Goal: Information Seeking & Learning: Learn about a topic

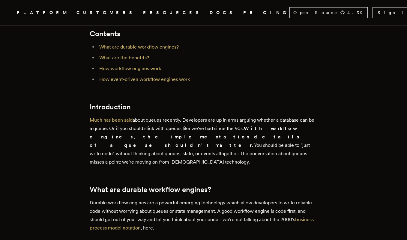
scroll to position [223, 0]
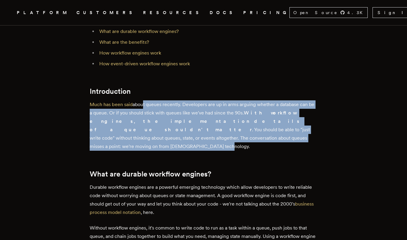
drag, startPoint x: 144, startPoint y: 105, endPoint x: 208, endPoint y: 135, distance: 70.8
click at [208, 135] on p "Much has been said about queues recently. Developers are up in arms arguing whe…" at bounding box center [204, 125] width 228 height 50
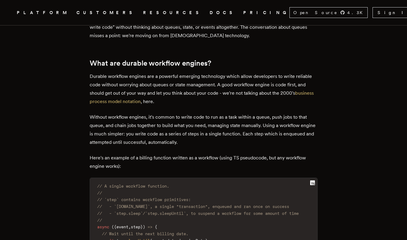
scroll to position [337, 0]
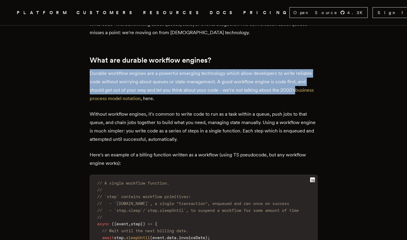
drag, startPoint x: 90, startPoint y: 64, endPoint x: 321, endPoint y: 77, distance: 231.1
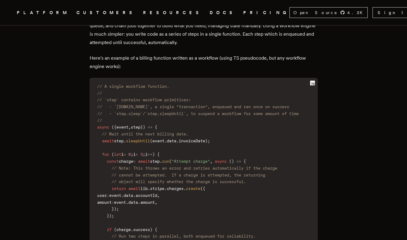
scroll to position [458, 0]
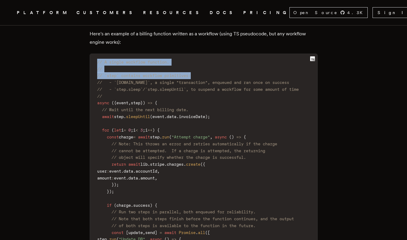
drag, startPoint x: 99, startPoint y: 52, endPoint x: 230, endPoint y: 65, distance: 131.5
click at [229, 65] on code "// A single workflow function. // // `step` contains workflow primitives: // - …" at bounding box center [203, 230] width 227 height 344
click at [230, 65] on code "// A single workflow function. // // `step` contains workflow primitives: // - …" at bounding box center [203, 230] width 227 height 344
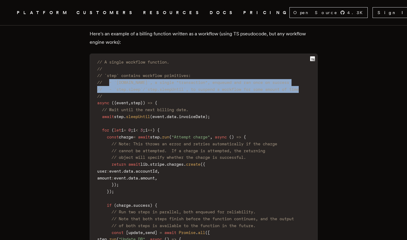
scroll to position [0, 4]
drag, startPoint x: 112, startPoint y: 73, endPoint x: 326, endPoint y: 81, distance: 214.3
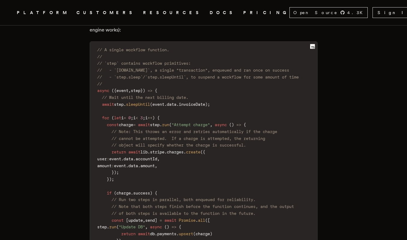
scroll to position [483, 0]
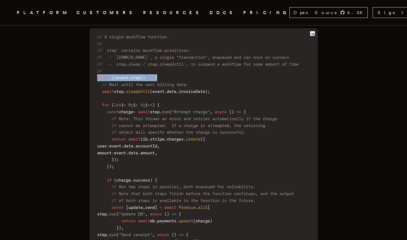
drag, startPoint x: 94, startPoint y: 69, endPoint x: 227, endPoint y: 68, distance: 132.3
click at [227, 69] on code "// A single workflow function. // // `step` contains workflow primitives: // - …" at bounding box center [203, 204] width 227 height 344
click at [227, 68] on code "// A single workflow function. // // `step` contains workflow primitives: // - …" at bounding box center [203, 204] width 227 height 344
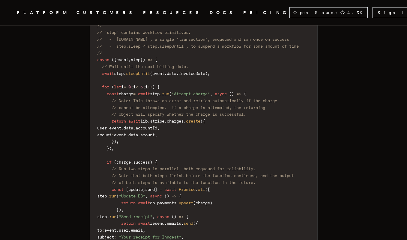
scroll to position [504, 0]
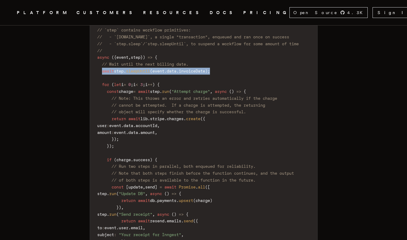
drag, startPoint x: 100, startPoint y: 61, endPoint x: 255, endPoint y: 59, distance: 154.8
click at [255, 59] on code "// A single workflow function. // // `step` contains workflow primitives: // - …" at bounding box center [203, 184] width 227 height 344
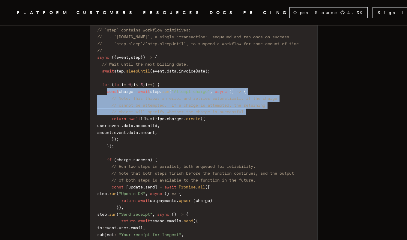
drag, startPoint x: 107, startPoint y: 80, endPoint x: 283, endPoint y: 99, distance: 177.4
click at [283, 100] on code "// A single workflow function. // // `step` contains workflow primitives: // - …" at bounding box center [203, 184] width 227 height 344
click at [283, 99] on code "// A single workflow function. // // `step` contains workflow primitives: // - …" at bounding box center [203, 184] width 227 height 344
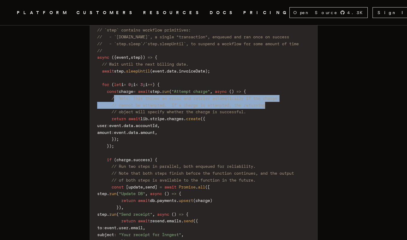
drag, startPoint x: 114, startPoint y: 84, endPoint x: 271, endPoint y: 96, distance: 158.0
click at [271, 96] on code "// A single workflow function. // // `step` contains workflow primitives: // - …" at bounding box center [203, 184] width 227 height 344
click at [265, 103] on span "// cannot be attempted. If a charge is attempted, the returning" at bounding box center [189, 105] width 154 height 5
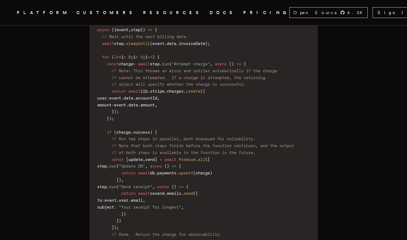
scroll to position [544, 0]
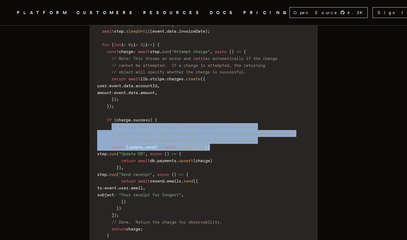
drag, startPoint x: 110, startPoint y: 113, endPoint x: 274, endPoint y: 131, distance: 165.1
click at [275, 131] on code "// A single workflow function. // // `step` contains workflow primitives: // - …" at bounding box center [203, 144] width 227 height 344
click at [274, 131] on code "// A single workflow function. // // `step` contains workflow primitives: // - …" at bounding box center [203, 144] width 227 height 344
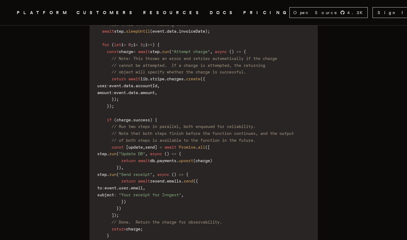
scroll to position [556, 0]
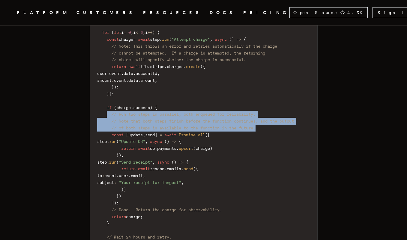
drag, startPoint x: 106, startPoint y: 102, endPoint x: 270, endPoint y: 112, distance: 164.1
click at [270, 112] on code "// A single workflow function. // // `step` contains workflow primitives: // - …" at bounding box center [203, 132] width 227 height 344
drag, startPoint x: 103, startPoint y: 98, endPoint x: 300, endPoint y: 114, distance: 197.2
click at [300, 114] on code "// A single workflow function. // // `step` contains workflow primitives: // - …" at bounding box center [203, 132] width 227 height 344
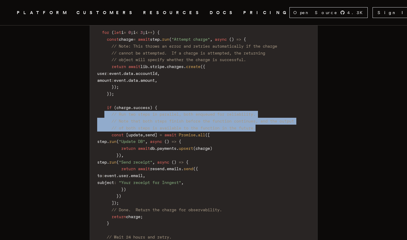
click at [300, 114] on code "// A single workflow function. // // `step` contains workflow primitives: // - …" at bounding box center [203, 132] width 227 height 344
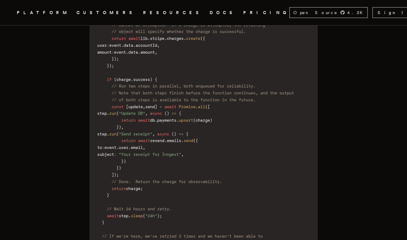
scroll to position [595, 0]
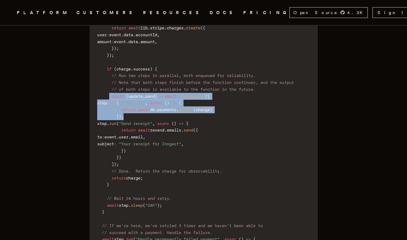
drag, startPoint x: 108, startPoint y: 81, endPoint x: 166, endPoint y: 102, distance: 61.9
click at [166, 103] on code "// A single workflow function. // // `step` contains workflow primitives: // - …" at bounding box center [203, 93] width 227 height 344
click at [166, 102] on code "// A single workflow function. // // `step` contains workflow primitives: // - …" at bounding box center [203, 93] width 227 height 344
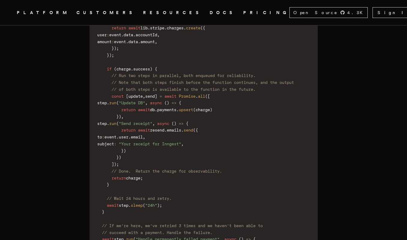
scroll to position [616, 0]
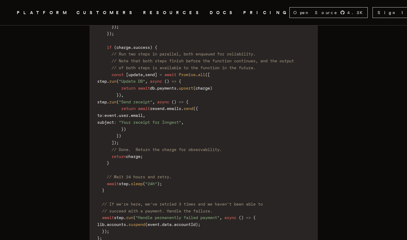
drag, startPoint x: 117, startPoint y: 88, endPoint x: 189, endPoint y: 122, distance: 80.1
click at [190, 122] on code "// A single workflow function. // // `step` contains workflow primitives: // - …" at bounding box center [203, 72] width 227 height 344
click at [189, 122] on code "// A single workflow function. // // `step` contains workflow primitives: // - …" at bounding box center [203, 72] width 227 height 344
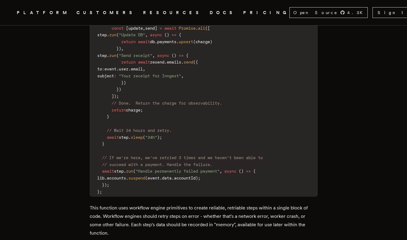
scroll to position [662, 0]
drag, startPoint x: 105, startPoint y: 113, endPoint x: 218, endPoint y: 113, distance: 113.1
click at [218, 113] on code "// A single workflow function. // // `step` contains workflow primitives: // - …" at bounding box center [203, 26] width 227 height 344
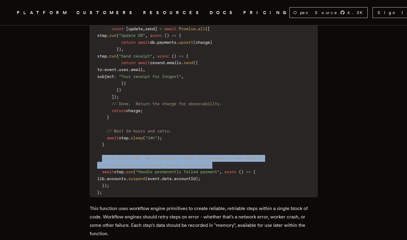
drag, startPoint x: 100, startPoint y: 138, endPoint x: 256, endPoint y: 148, distance: 156.0
click at [255, 148] on code "// A single workflow function. // // `step` contains workflow primitives: // - …" at bounding box center [203, 26] width 227 height 344
click at [256, 148] on code "// A single workflow function. // // `step` contains workflow primitives: // - …" at bounding box center [203, 26] width 227 height 344
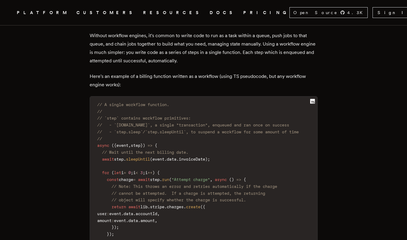
scroll to position [414, 0]
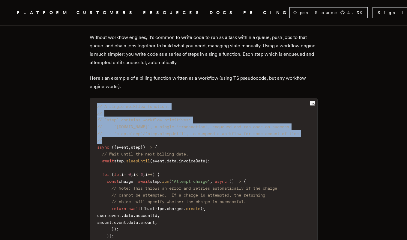
drag, startPoint x: 95, startPoint y: 95, endPoint x: 160, endPoint y: 130, distance: 74.1
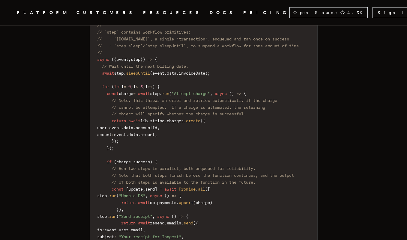
scroll to position [500, 0]
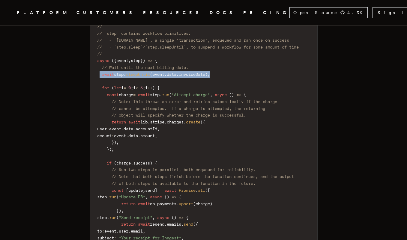
drag, startPoint x: 98, startPoint y: 65, endPoint x: 247, endPoint y: 65, distance: 149.1
click at [247, 65] on code "// A single workflow function. // // `step` contains workflow primitives: // - …" at bounding box center [203, 187] width 227 height 344
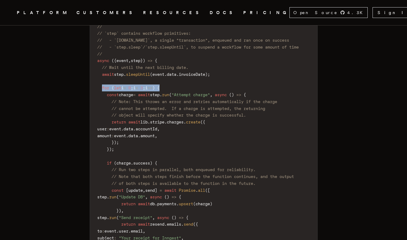
drag, startPoint x: 100, startPoint y: 77, endPoint x: 205, endPoint y: 77, distance: 105.3
click at [205, 77] on code "// A single workflow function. // // `step` contains workflow primitives: // - …" at bounding box center [203, 187] width 227 height 344
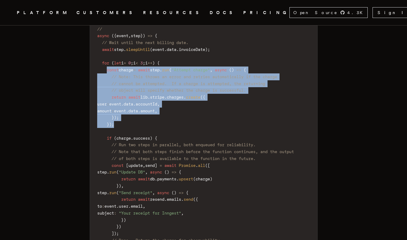
drag, startPoint x: 106, startPoint y: 58, endPoint x: 170, endPoint y: 113, distance: 83.9
click at [171, 113] on code "// A single workflow function. // // `step` contains workflow primitives: // - …" at bounding box center [203, 162] width 227 height 344
click at [170, 113] on code "// A single workflow function. // // `step` contains workflow primitives: // - …" at bounding box center [203, 162] width 227 height 344
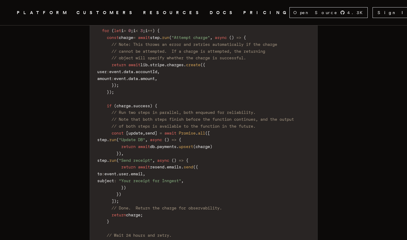
scroll to position [559, 0]
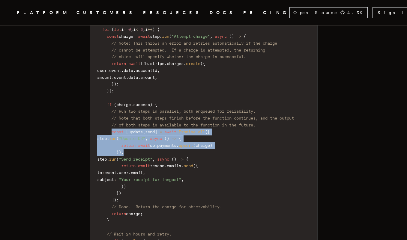
drag, startPoint x: 112, startPoint y: 118, endPoint x: 168, endPoint y: 136, distance: 59.5
click at [168, 136] on code "// A single workflow function. // // `step` contains workflow primitives: // - …" at bounding box center [203, 129] width 227 height 344
drag, startPoint x: 112, startPoint y: 117, endPoint x: 164, endPoint y: 137, distance: 56.4
click at [164, 137] on code "// A single workflow function. // // `step` contains workflow primitives: // - …" at bounding box center [203, 129] width 227 height 344
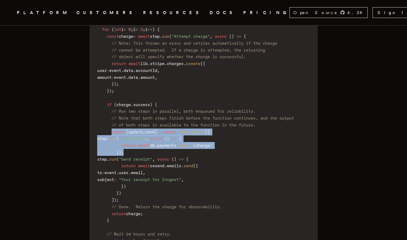
click at [164, 137] on code "// A single workflow function. // // `step` contains workflow primitives: // - …" at bounding box center [203, 129] width 227 height 344
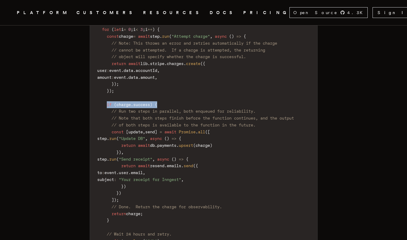
drag, startPoint x: 105, startPoint y: 91, endPoint x: 193, endPoint y: 91, distance: 88.5
click at [194, 91] on code "// A single workflow function. // // `step` contains workflow primitives: // - …" at bounding box center [203, 129] width 227 height 344
click at [193, 91] on code "// A single workflow function. // // `step` contains workflow primitives: // - …" at bounding box center [203, 129] width 227 height 344
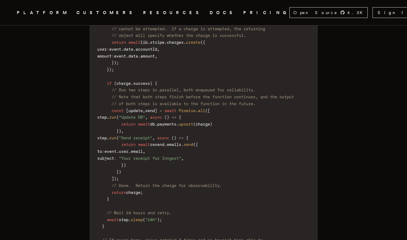
scroll to position [581, 0]
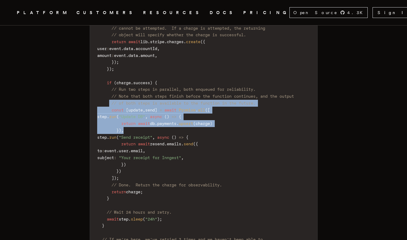
drag, startPoint x: 109, startPoint y: 91, endPoint x: 181, endPoint y: 116, distance: 76.7
click at [181, 116] on code "// A single workflow function. // // `step` contains workflow primitives: // - …" at bounding box center [203, 107] width 227 height 344
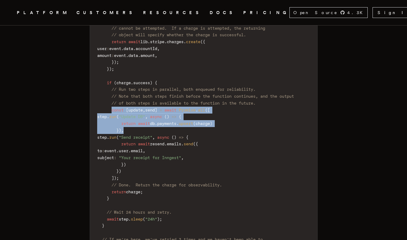
drag, startPoint x: 110, startPoint y: 96, endPoint x: 168, endPoint y: 115, distance: 61.5
click at [169, 116] on code "// A single workflow function. // // `step` contains workflow primitives: // - …" at bounding box center [203, 107] width 227 height 344
click at [168, 115] on code "// A single workflow function. // // `step` contains workflow primitives: // - …" at bounding box center [203, 107] width 227 height 344
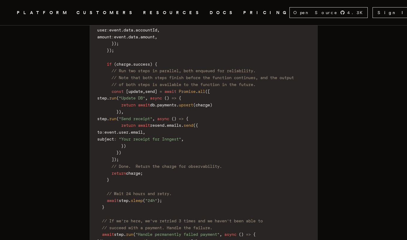
scroll to position [602, 0]
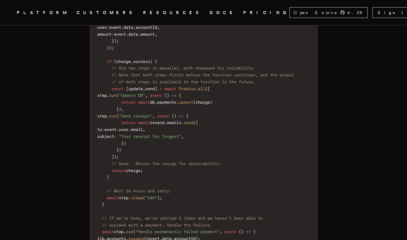
drag, startPoint x: 111, startPoint y: 101, endPoint x: 187, endPoint y: 140, distance: 85.3
click at [187, 140] on code "// A single workflow function. // // `step` contains workflow primitives: // - …" at bounding box center [203, 86] width 227 height 344
drag, startPoint x: 116, startPoint y: 100, endPoint x: 158, endPoint y: 131, distance: 52.7
click at [158, 131] on code "// A single workflow function. // // `step` contains workflow primitives: // - …" at bounding box center [203, 86] width 227 height 344
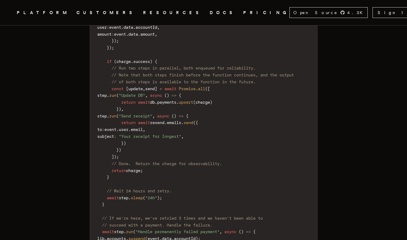
click at [158, 131] on code "// A single workflow function. // // `step` contains workflow primitives: // - …" at bounding box center [203, 86] width 227 height 344
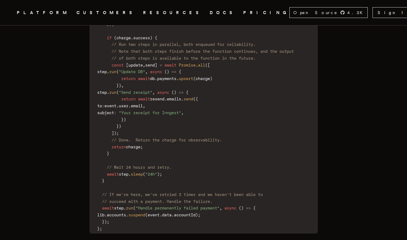
scroll to position [628, 0]
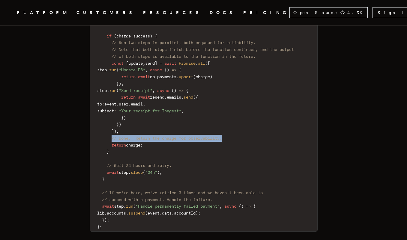
drag, startPoint x: 110, startPoint y: 122, endPoint x: 234, endPoint y: 123, distance: 123.3
click at [234, 123] on code "// A single workflow function. // // `step` contains workflow primitives: // - …" at bounding box center [203, 60] width 227 height 344
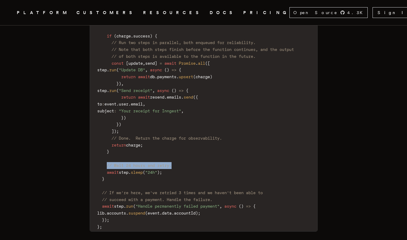
drag, startPoint x: 106, startPoint y: 149, endPoint x: 212, endPoint y: 148, distance: 106.2
click at [212, 149] on code "// A single workflow function. // // `step` contains workflow primitives: // - …" at bounding box center [203, 60] width 227 height 344
click at [212, 148] on code "// A single workflow function. // // `step` contains workflow primitives: // - …" at bounding box center [203, 60] width 227 height 344
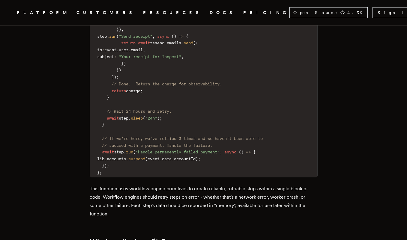
scroll to position [685, 0]
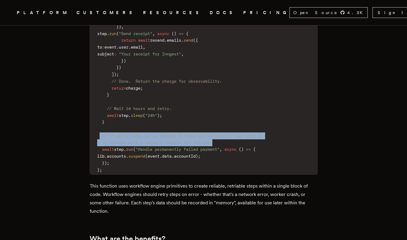
drag, startPoint x: 100, startPoint y: 116, endPoint x: 267, endPoint y: 122, distance: 166.6
click at [267, 122] on code "// A single workflow function. // // `step` contains workflow primitives: // - …" at bounding box center [203, 3] width 227 height 344
drag, startPoint x: 100, startPoint y: 116, endPoint x: 232, endPoint y: 123, distance: 132.8
click at [232, 123] on code "// A single workflow function. // // `step` contains workflow primitives: // - …" at bounding box center [203, 3] width 227 height 344
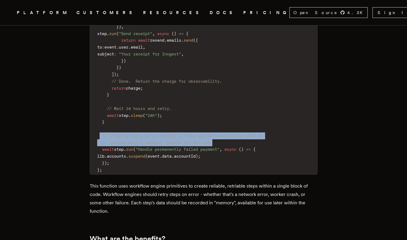
click at [232, 123] on code "// A single workflow function. // // `step` contains workflow primitives: // - …" at bounding box center [203, 3] width 227 height 344
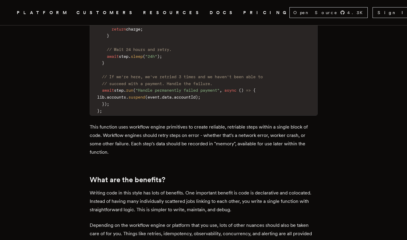
scroll to position [750, 0]
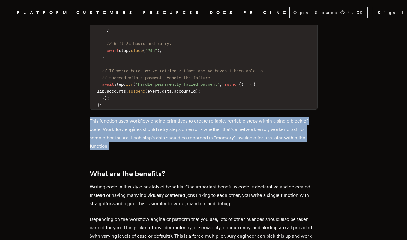
drag, startPoint x: 90, startPoint y: 98, endPoint x: 163, endPoint y: 122, distance: 77.5
click at [163, 122] on p "This function uses workflow engine primitives to create reliable, retriable ste…" at bounding box center [204, 134] width 228 height 34
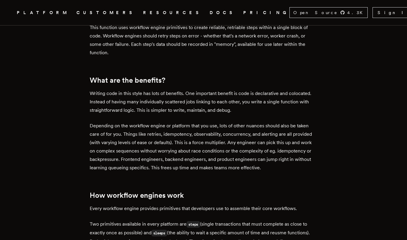
scroll to position [845, 0]
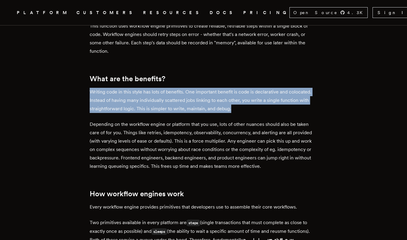
drag, startPoint x: 89, startPoint y: 70, endPoint x: 283, endPoint y: 88, distance: 194.3
click at [283, 88] on main "How a durable workflow engine works: you might not need a queue [PERSON_NAME] ·…" at bounding box center [204, 235] width 240 height 2108
click at [283, 88] on p "Writing code in this style has lots of benefits. One important benefit is code …" at bounding box center [204, 100] width 228 height 25
drag, startPoint x: 88, startPoint y: 74, endPoint x: 267, endPoint y: 85, distance: 178.5
click at [267, 85] on main "How a durable workflow engine works: you might not need a queue [PERSON_NAME] ·…" at bounding box center [204, 235] width 240 height 2108
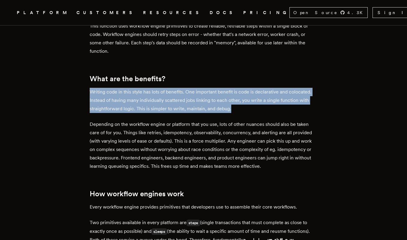
click at [267, 88] on p "Writing code in this style has lots of benefits. One important benefit is code …" at bounding box center [204, 100] width 228 height 25
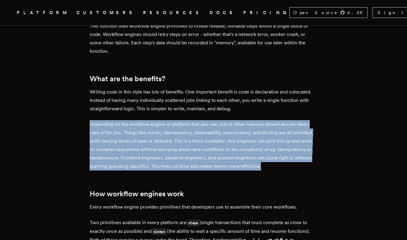
drag, startPoint x: 89, startPoint y: 106, endPoint x: 284, endPoint y: 150, distance: 200.4
click at [284, 150] on main "How a durable workflow engine works: you might not need a queue [PERSON_NAME] ·…" at bounding box center [204, 235] width 240 height 2108
click at [284, 150] on p "Depending on the workflow engine or platform that you use, lots of other nuance…" at bounding box center [204, 145] width 228 height 50
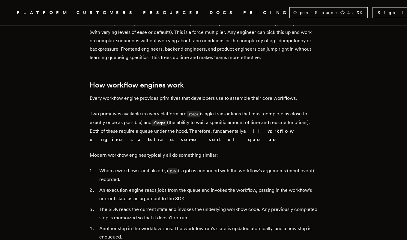
scroll to position [952, 0]
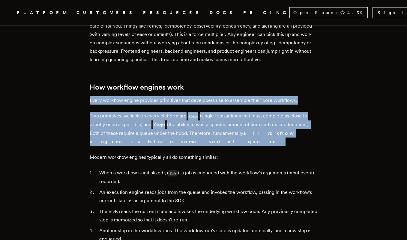
drag, startPoint x: 89, startPoint y: 79, endPoint x: 172, endPoint y: 123, distance: 93.7
click at [172, 124] on main "How a durable workflow engine works: you might not need a queue [PERSON_NAME] ·…" at bounding box center [204, 128] width 240 height 2108
click at [172, 123] on p "Two primitives available in every platform are steps (single transactions that …" at bounding box center [204, 129] width 228 height 34
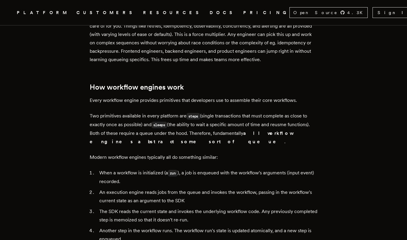
scroll to position [1000, 0]
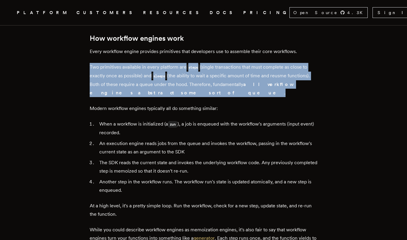
drag, startPoint x: 87, startPoint y: 42, endPoint x: 203, endPoint y: 75, distance: 121.2
click at [204, 75] on main "How a durable workflow engine works: you might not need a queue [PERSON_NAME] ·…" at bounding box center [204, 79] width 240 height 2108
click at [203, 75] on p "Two primitives available in every platform are steps (single transactions that …" at bounding box center [204, 80] width 228 height 34
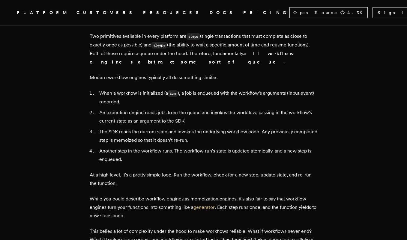
scroll to position [1036, 0]
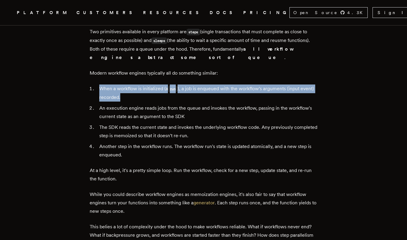
drag, startPoint x: 89, startPoint y: 65, endPoint x: 195, endPoint y: 78, distance: 106.0
click at [195, 78] on main "How a durable workflow engine works: you might not need a queue [PERSON_NAME] ·…" at bounding box center [204, 44] width 240 height 2108
click at [194, 85] on li "When a workflow is initialized (a run ), a job is enqueued with the workflow's …" at bounding box center [207, 93] width 220 height 17
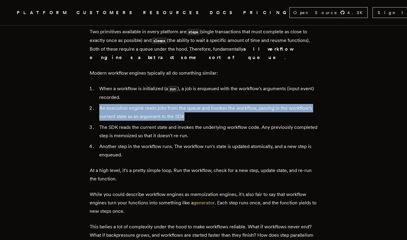
drag, startPoint x: 95, startPoint y: 88, endPoint x: 232, endPoint y: 92, distance: 136.8
click at [232, 104] on li "An execution engine reads jobs from the queue and invokes the workflow, passing…" at bounding box center [207, 112] width 220 height 17
drag, startPoint x: 94, startPoint y: 87, endPoint x: 230, endPoint y: 93, distance: 136.0
click at [230, 104] on li "An execution engine reads jobs from the queue and invokes the workflow, passing…" at bounding box center [207, 112] width 220 height 17
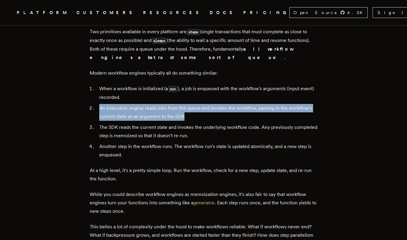
click at [230, 104] on li "An execution engine reads jobs from the queue and invokes the workflow, passing…" at bounding box center [207, 112] width 220 height 17
drag, startPoint x: 88, startPoint y: 88, endPoint x: 243, endPoint y: 95, distance: 154.9
click at [243, 95] on main "How a durable workflow engine works: you might not need a queue [PERSON_NAME] ·…" at bounding box center [204, 44] width 240 height 2108
click at [243, 104] on li "An execution engine reads jobs from the queue and invokes the workflow, passing…" at bounding box center [207, 112] width 220 height 17
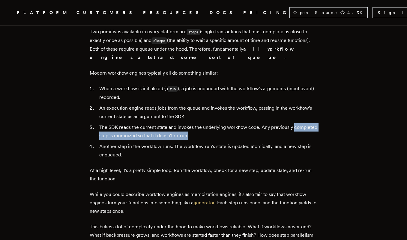
drag, startPoint x: 87, startPoint y: 110, endPoint x: 247, endPoint y: 115, distance: 159.7
click at [247, 115] on main "How a durable workflow engine works: you might not need a queue [PERSON_NAME] ·…" at bounding box center [204, 44] width 240 height 2108
click at [247, 123] on li "The SDK reads the current state and invokes the underlying workflow code. Any p…" at bounding box center [207, 131] width 220 height 17
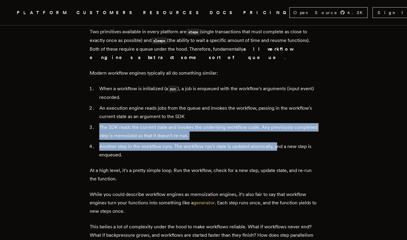
drag, startPoint x: 87, startPoint y: 106, endPoint x: 279, endPoint y: 125, distance: 192.7
click at [279, 125] on main "How a durable workflow engine works: you might not need a queue [PERSON_NAME] ·…" at bounding box center [204, 44] width 240 height 2108
click at [279, 142] on li "Another step in the workflow runs. The workflow run's state is updated atomical…" at bounding box center [207, 150] width 220 height 17
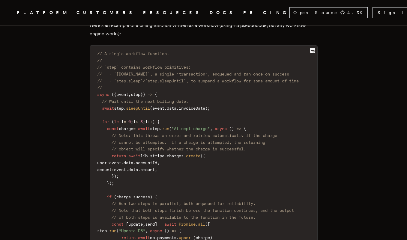
scroll to position [463, 0]
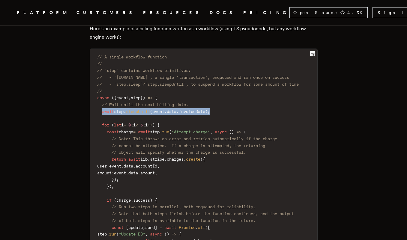
drag, startPoint x: 102, startPoint y: 99, endPoint x: 260, endPoint y: 99, distance: 158.1
click at [261, 99] on code "// A single workflow function. // // `step` contains workflow primitives: // - …" at bounding box center [203, 224] width 227 height 344
click at [260, 99] on code "// A single workflow function. // // `step` contains workflow primitives: // - …" at bounding box center [203, 224] width 227 height 344
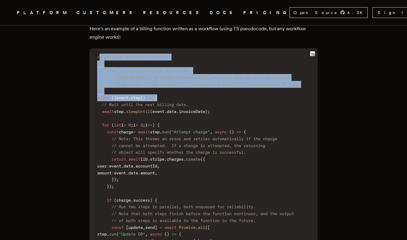
drag, startPoint x: 98, startPoint y: 46, endPoint x: 247, endPoint y: 85, distance: 153.1
click at [247, 85] on code "// A single workflow function. // // `step` contains workflow primitives: // - …" at bounding box center [203, 224] width 227 height 344
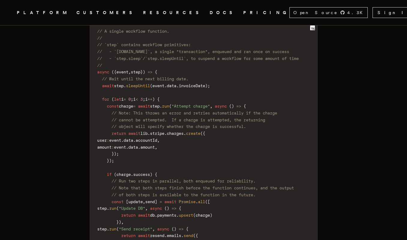
scroll to position [490, 0]
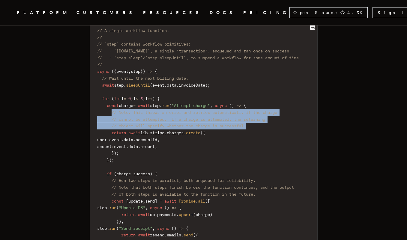
drag, startPoint x: 110, startPoint y: 100, endPoint x: 263, endPoint y: 114, distance: 153.6
click at [263, 114] on code "// A single workflow function. // // `step` contains workflow primitives: // - …" at bounding box center [203, 198] width 227 height 344
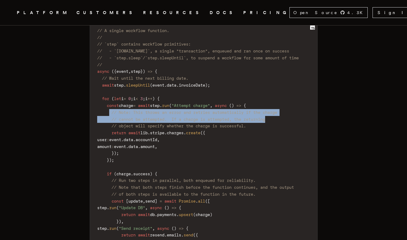
drag, startPoint x: 110, startPoint y: 100, endPoint x: 284, endPoint y: 109, distance: 174.2
click at [284, 109] on code "// A single workflow function. // // `step` contains workflow primitives: // - …" at bounding box center [203, 198] width 227 height 344
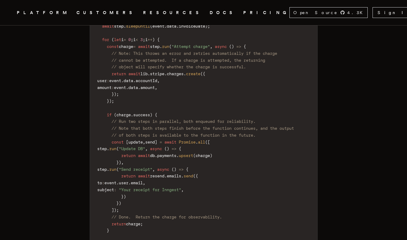
scroll to position [551, 0]
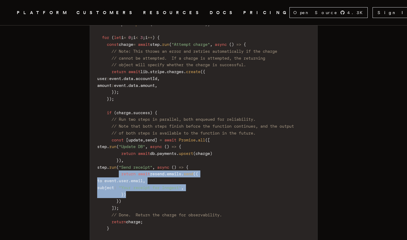
drag, startPoint x: 119, startPoint y: 158, endPoint x: 169, endPoint y: 176, distance: 52.7
click at [169, 176] on code "// A single workflow function. // // `step` contains workflow primitives: // - …" at bounding box center [203, 137] width 227 height 344
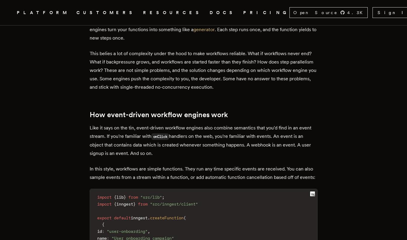
scroll to position [1202, 0]
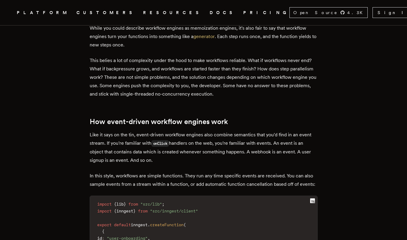
drag, startPoint x: 89, startPoint y: 113, endPoint x: 183, endPoint y: 140, distance: 98.2
click at [183, 140] on p "Like it says on the tin, event-driven workflow engines also combine semantics t…" at bounding box center [204, 148] width 228 height 34
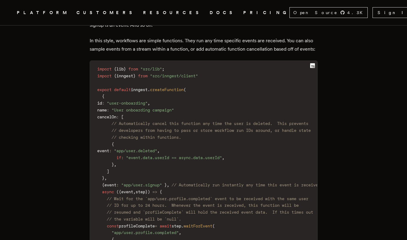
scroll to position [1382, 0]
